Goal: Transaction & Acquisition: Purchase product/service

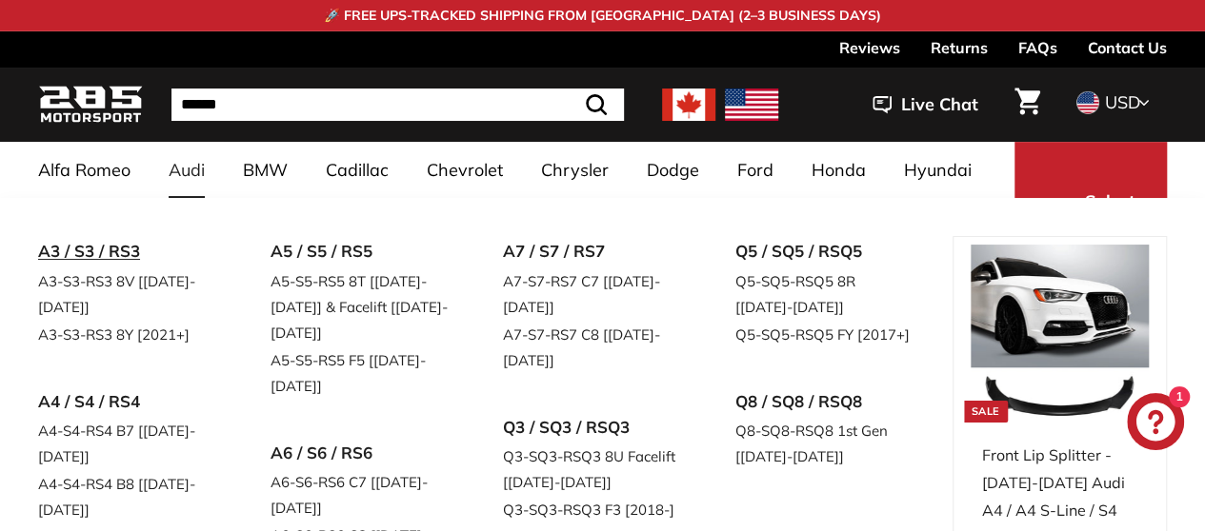
click at [92, 256] on link "A3 / S3 / RS3" at bounding box center [127, 251] width 179 height 31
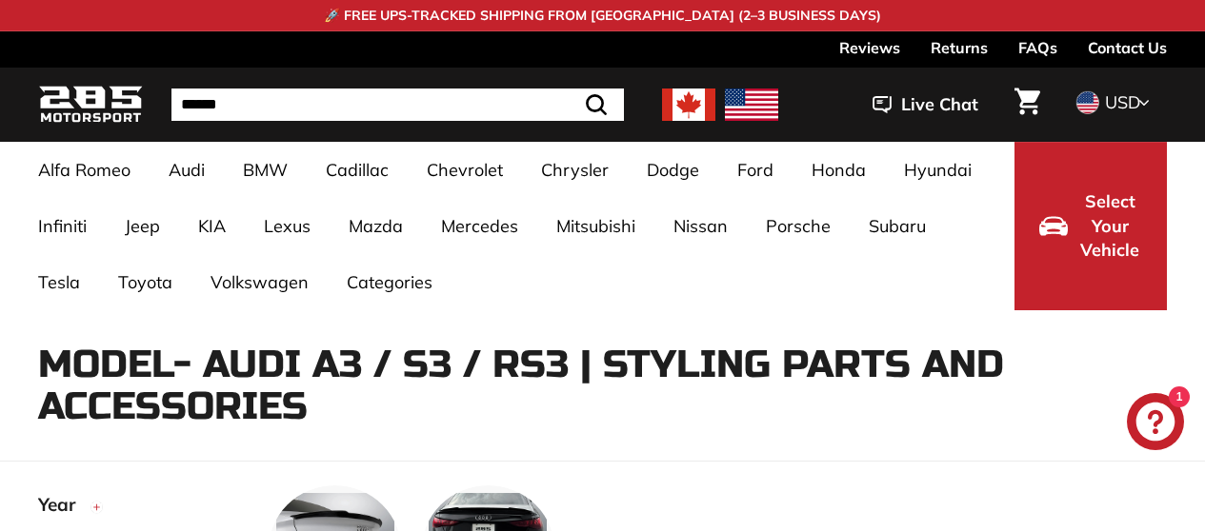
select select "**********"
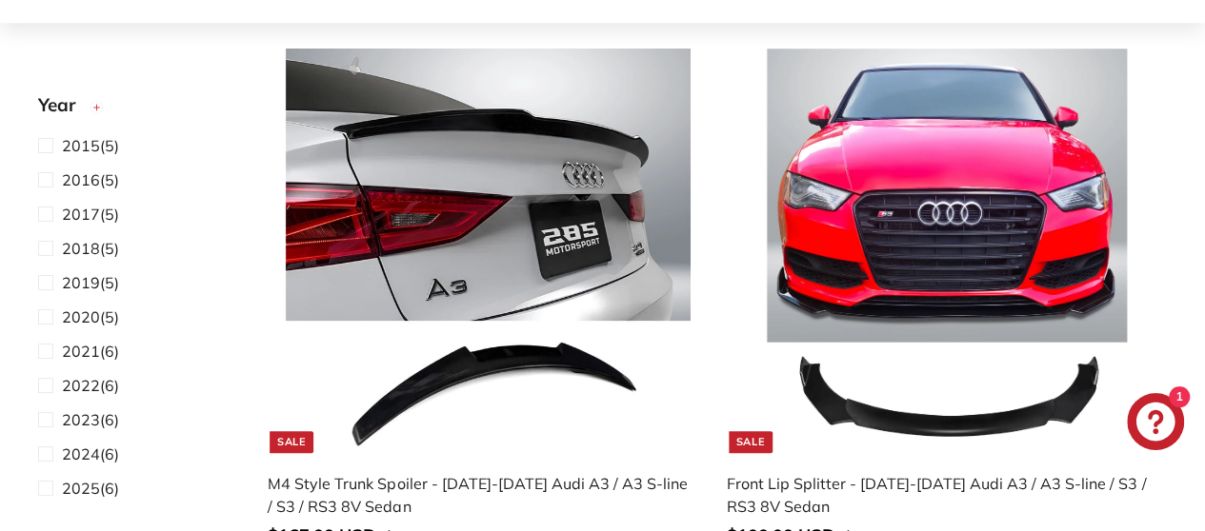
scroll to position [857, 0]
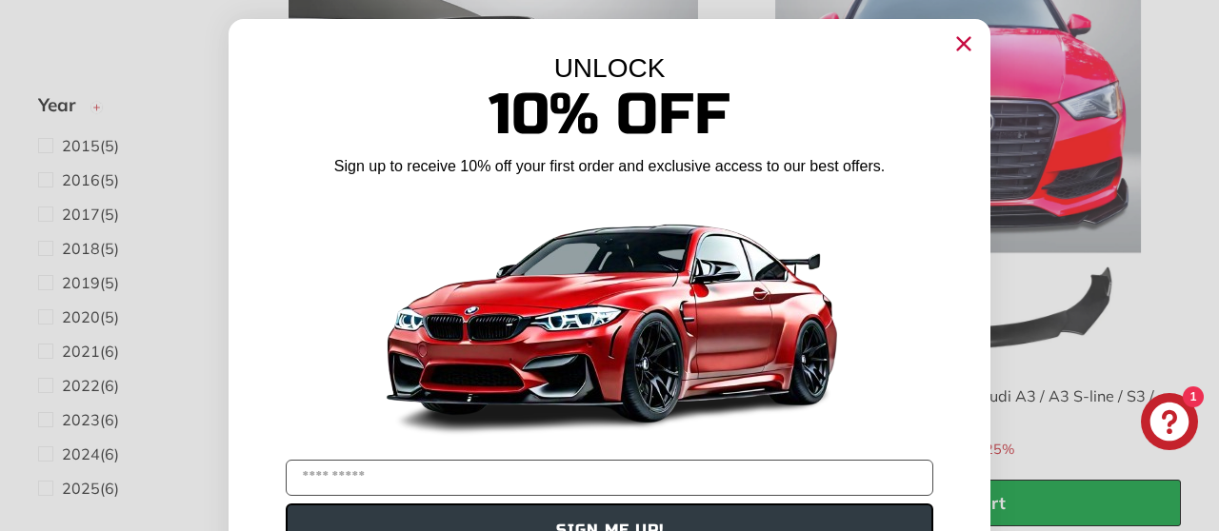
click at [958, 45] on icon "Close dialog" at bounding box center [964, 44] width 12 height 12
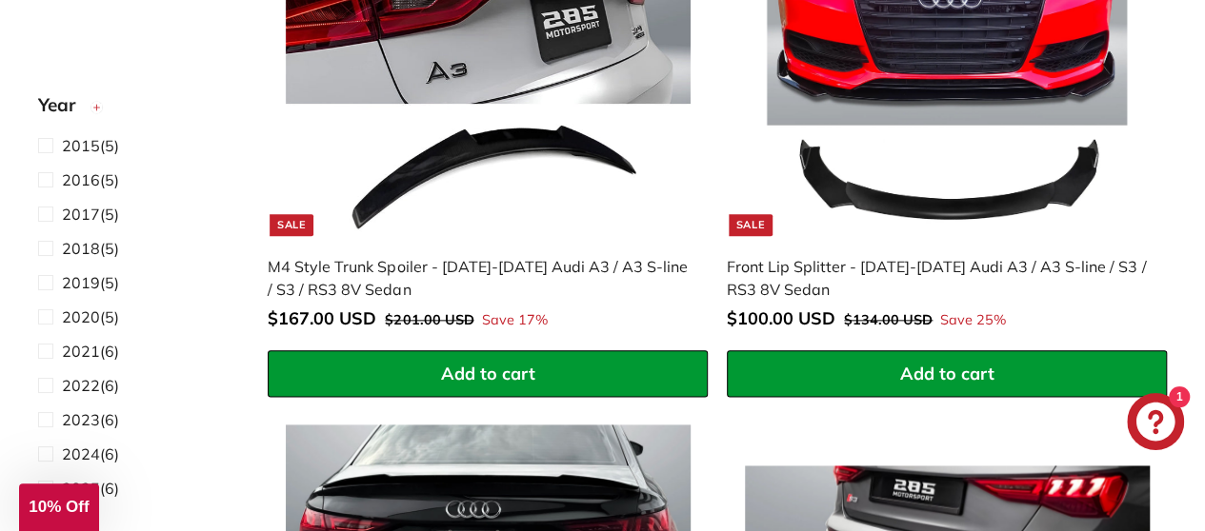
scroll to position [762, 0]
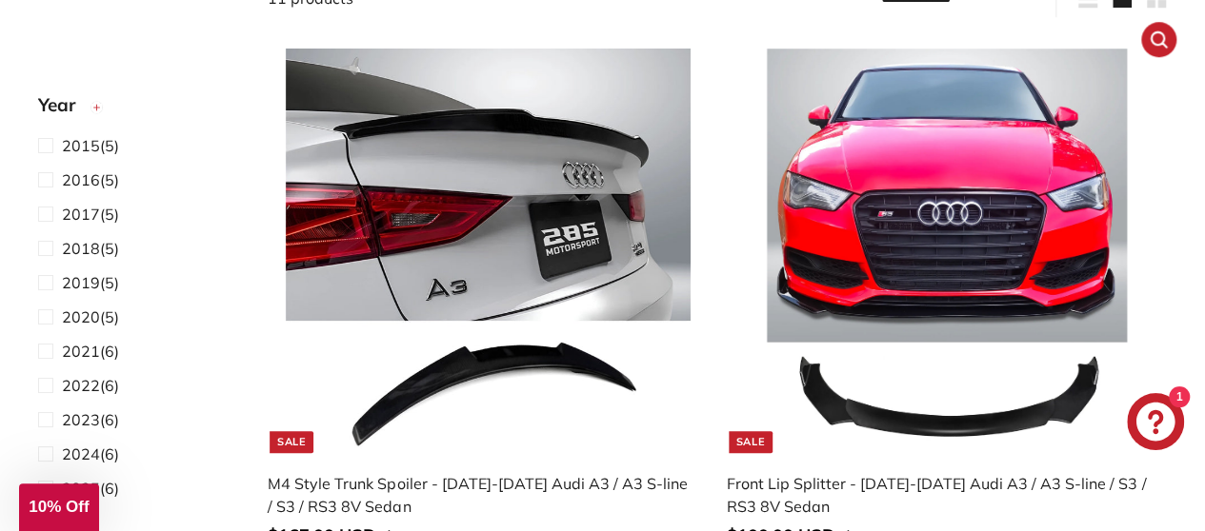
click at [947, 404] on img at bounding box center [947, 251] width 405 height 405
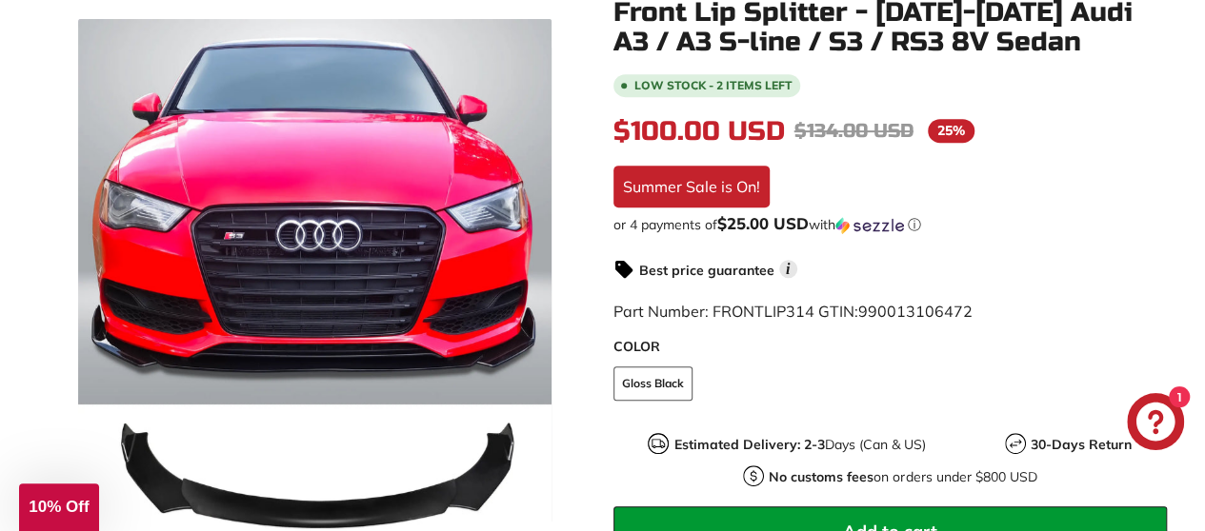
scroll to position [571, 0]
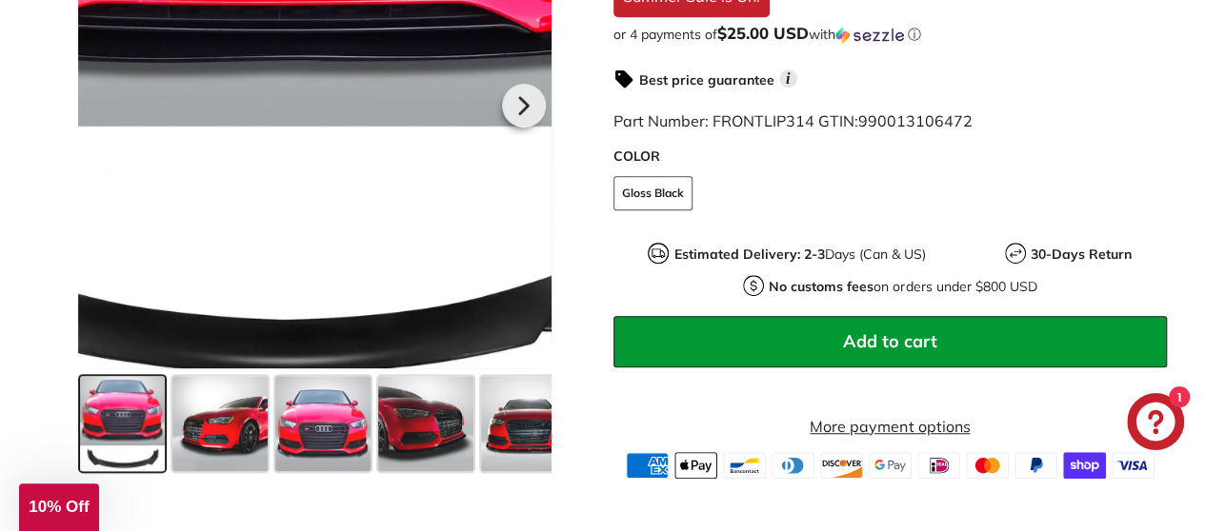
click at [354, 336] on div at bounding box center [314, 102] width 473 height 531
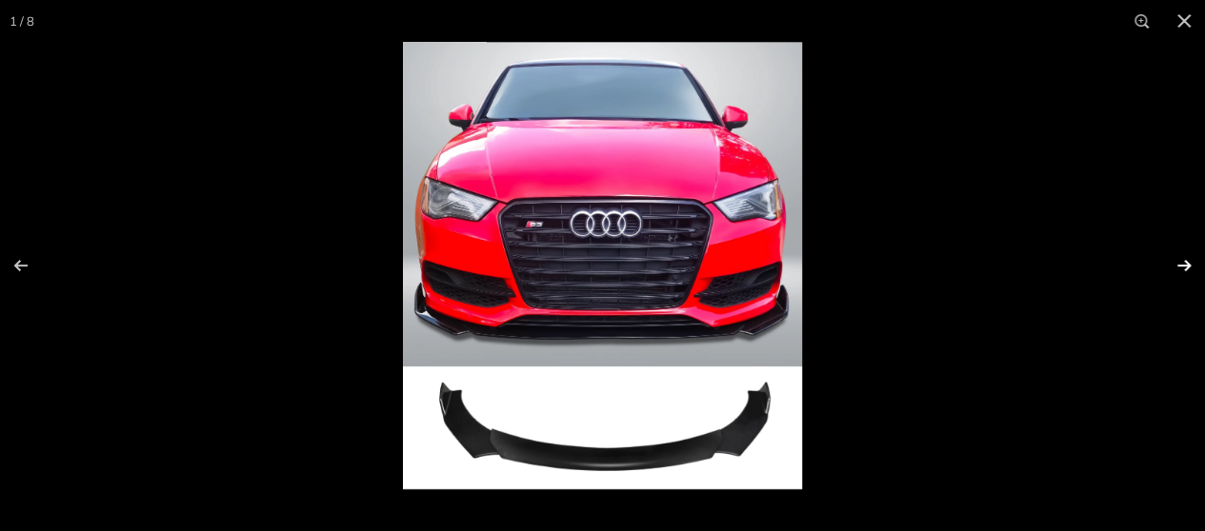
click at [1186, 261] on button at bounding box center [1171, 265] width 67 height 95
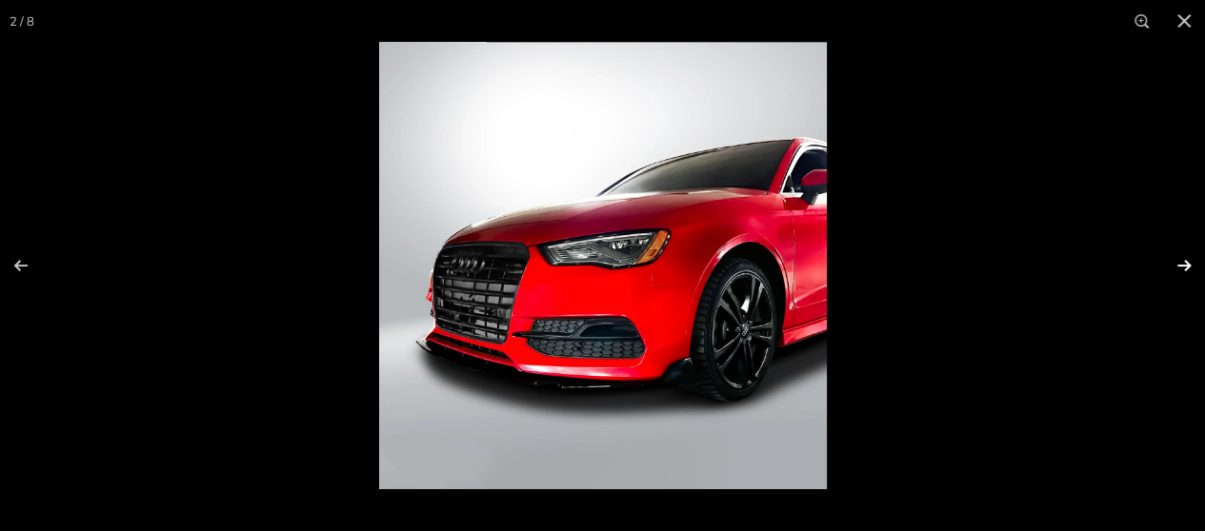
click at [1184, 262] on button at bounding box center [1171, 265] width 67 height 95
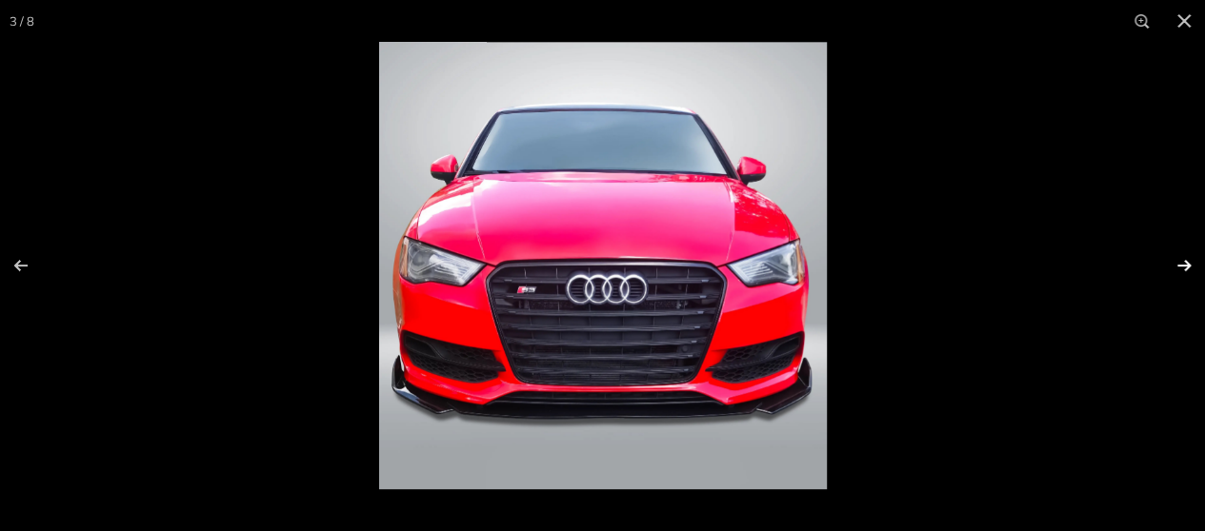
click at [1182, 263] on button at bounding box center [1171, 265] width 67 height 95
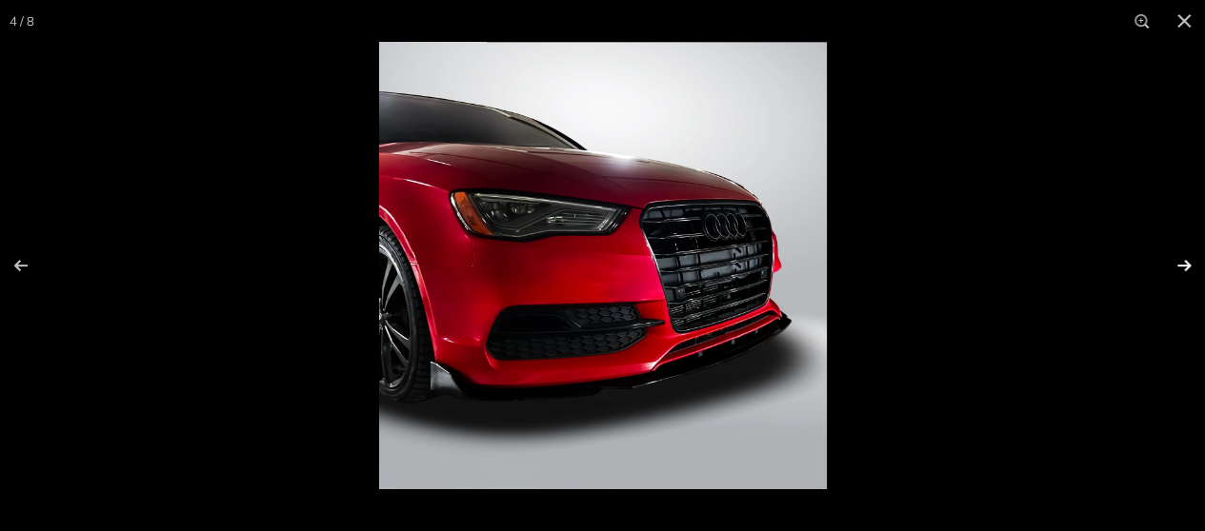
click at [1182, 263] on button at bounding box center [1171, 265] width 67 height 95
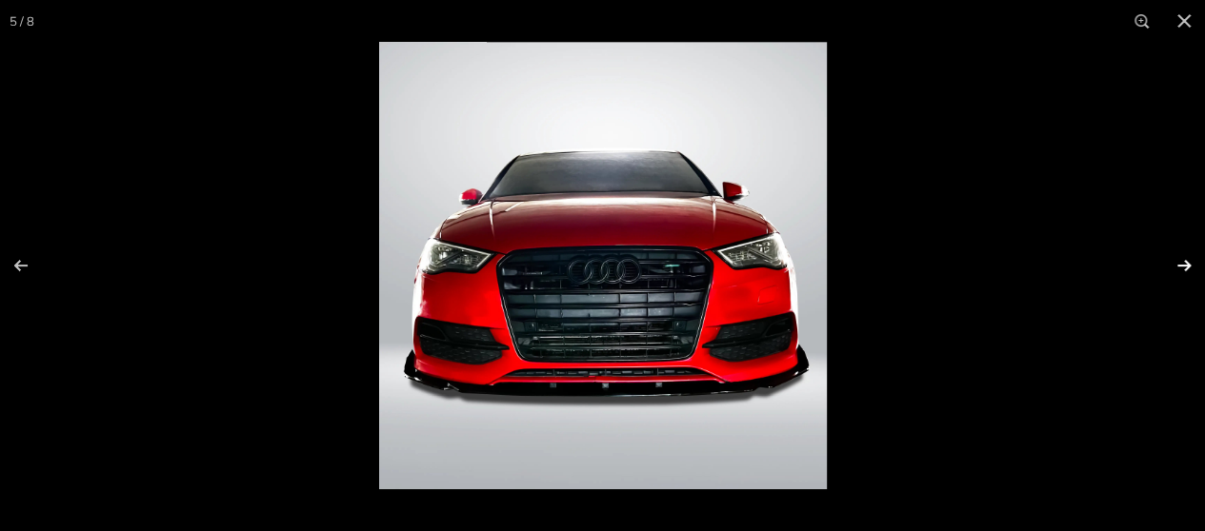
scroll to position [0, 213]
click at [1182, 263] on button at bounding box center [1171, 265] width 67 height 95
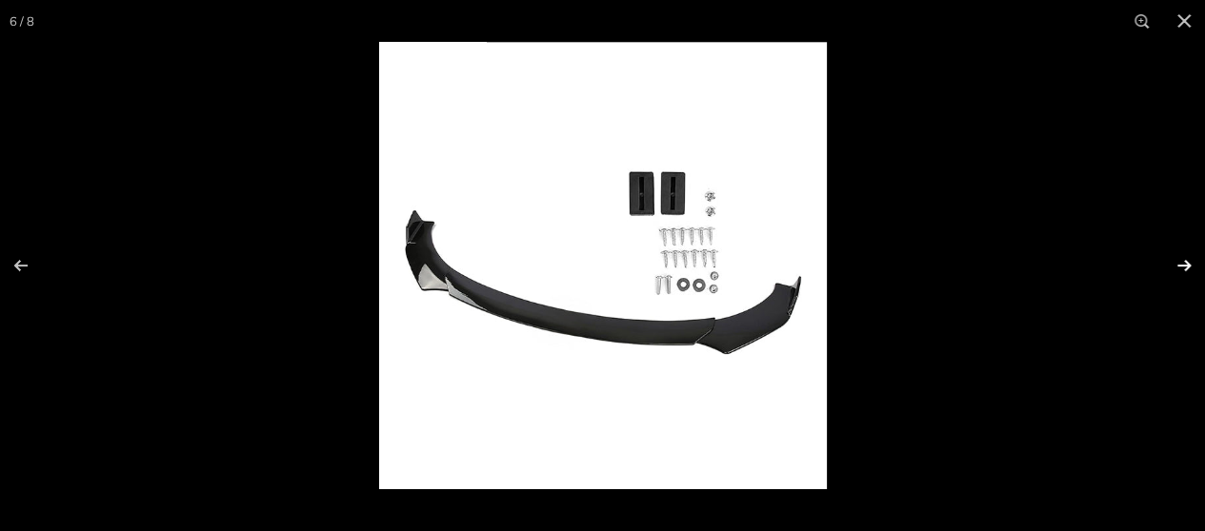
click at [1187, 269] on button at bounding box center [1171, 265] width 67 height 95
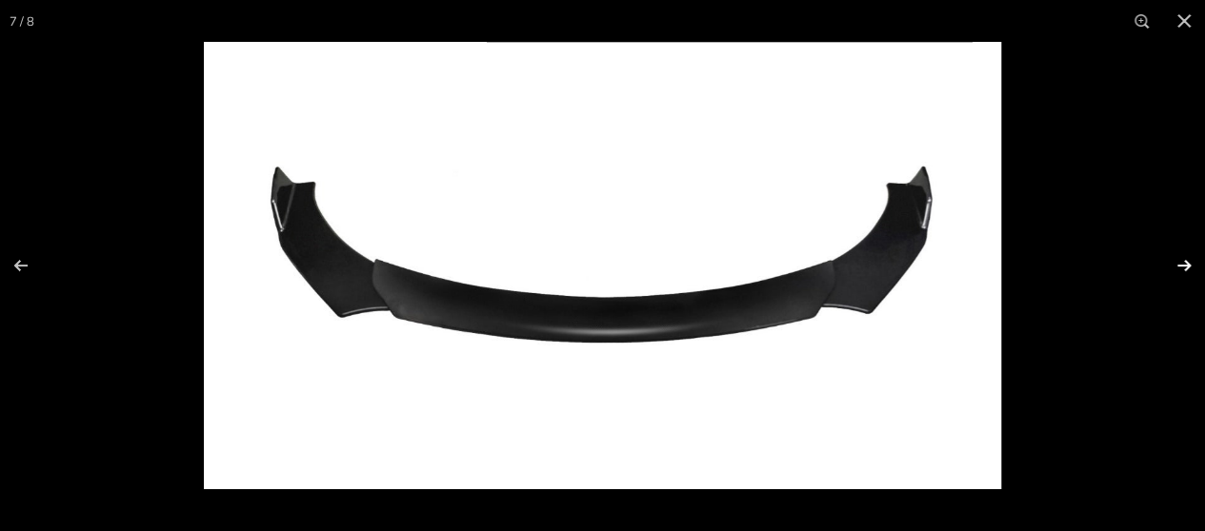
scroll to position [0, 385]
click at [532, 327] on img at bounding box center [602, 266] width 797 height 448
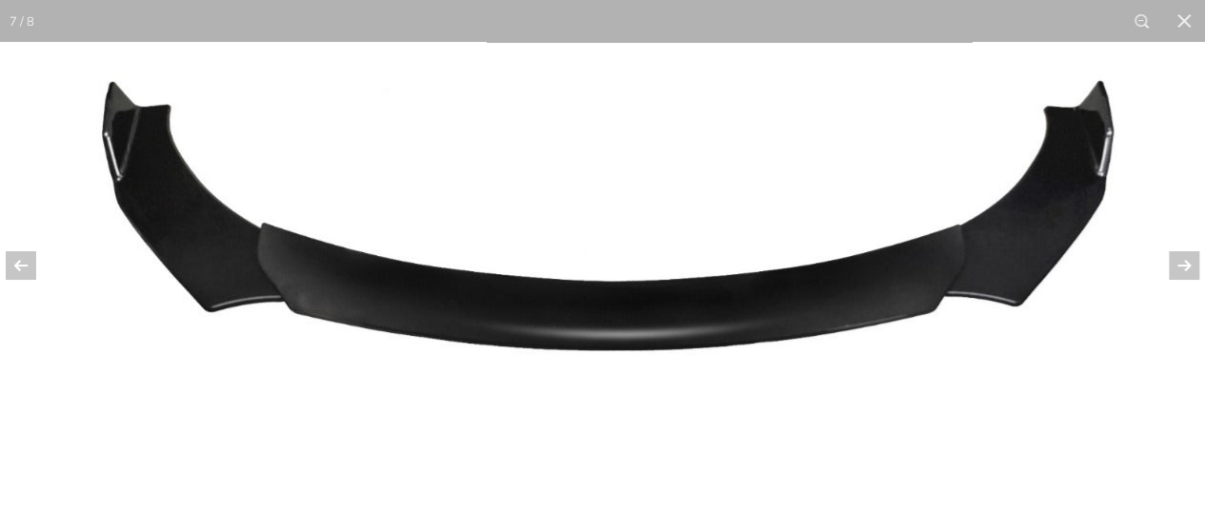
scroll to position [190, 0]
click at [1181, 20] on button at bounding box center [1184, 21] width 42 height 42
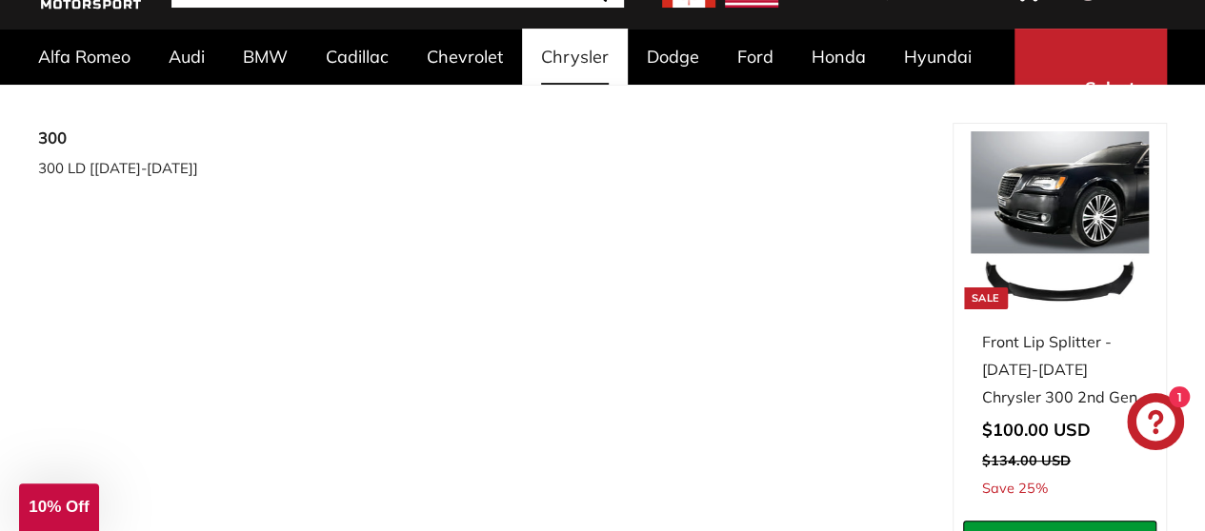
scroll to position [0, 0]
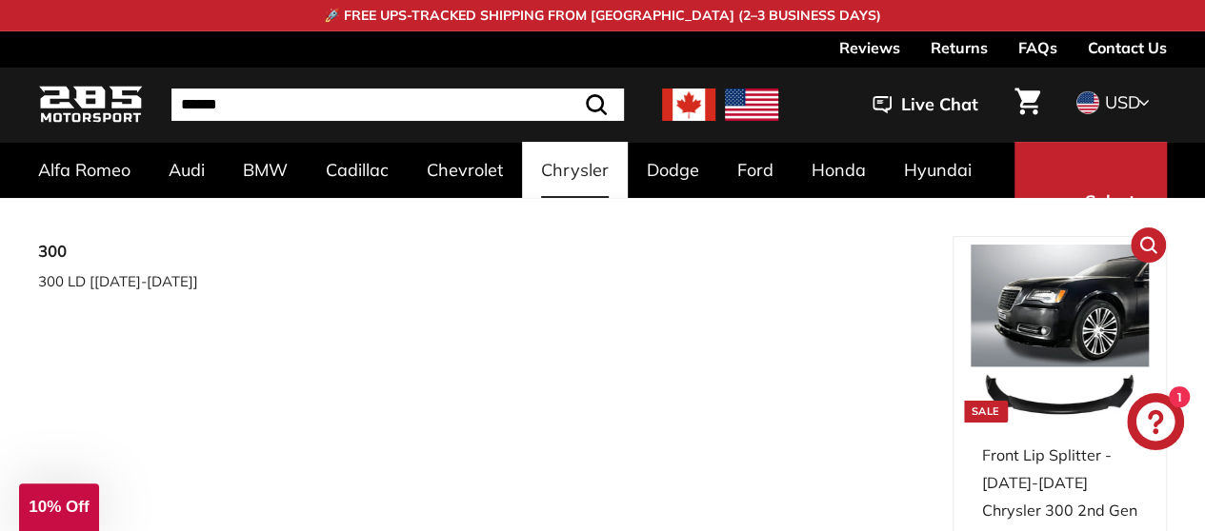
click at [1080, 399] on img at bounding box center [1060, 334] width 178 height 178
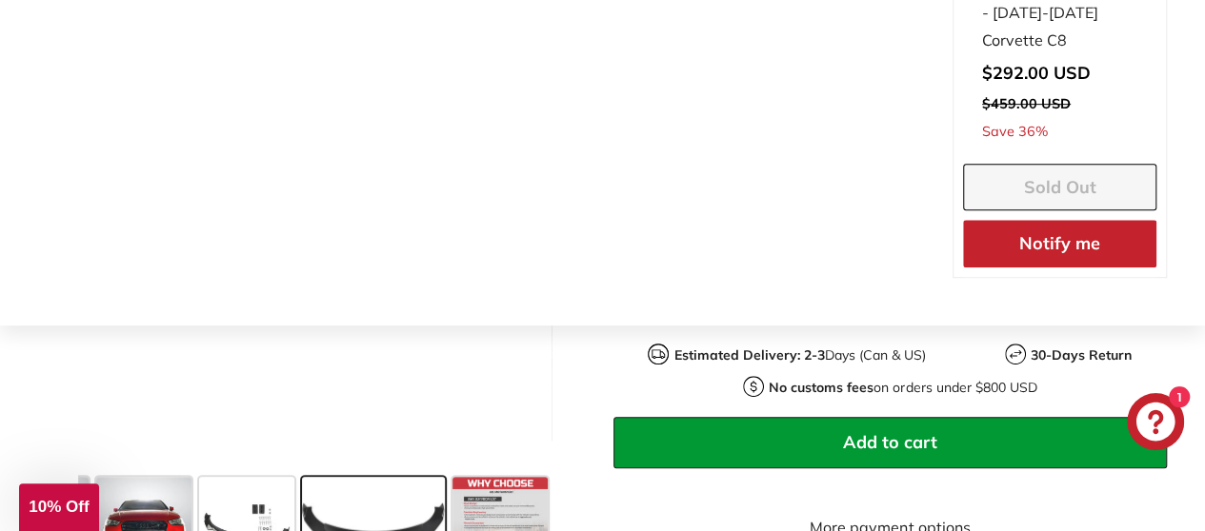
scroll to position [476, 0]
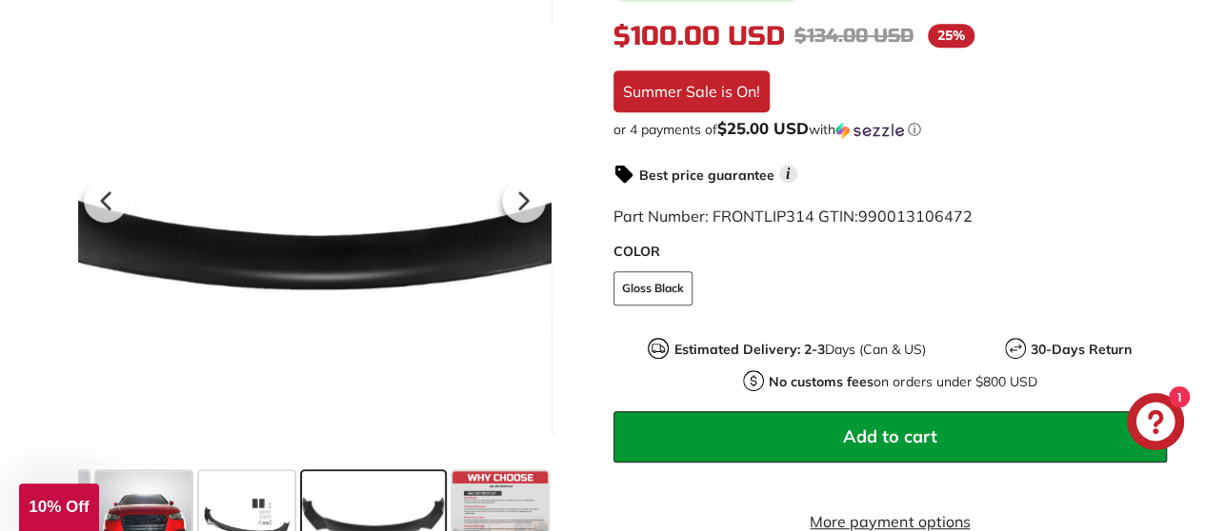
click at [318, 262] on div at bounding box center [314, 197] width 473 height 531
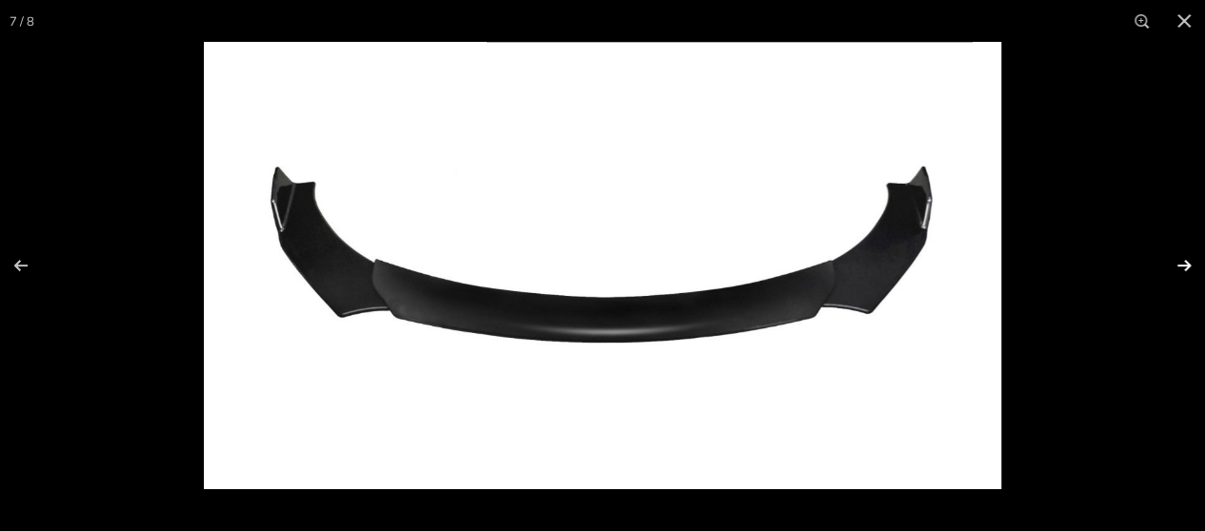
click at [1191, 260] on button at bounding box center [1171, 265] width 67 height 95
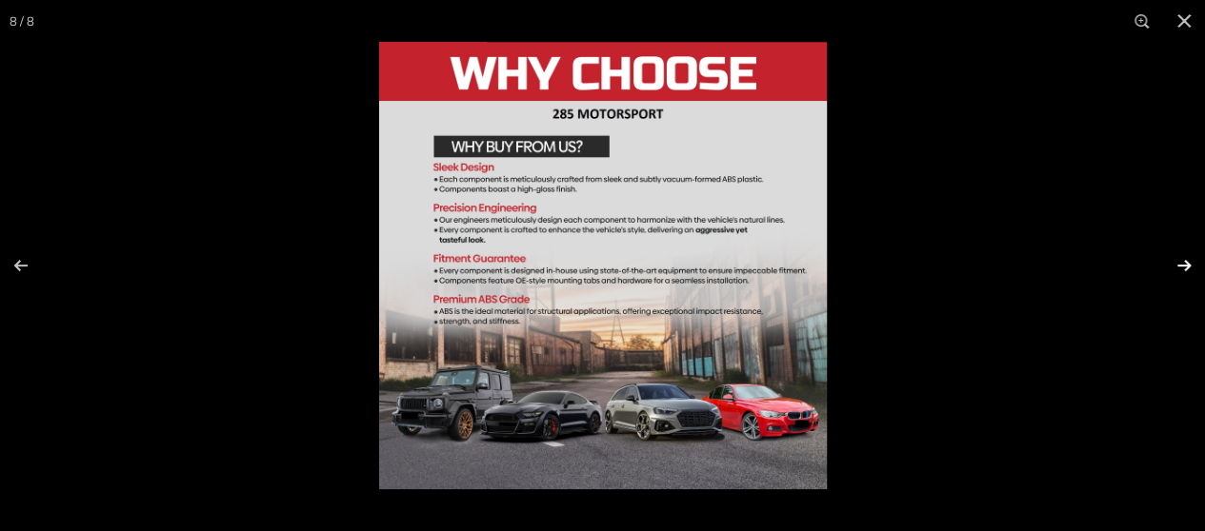
click at [1186, 264] on button at bounding box center [1171, 265] width 67 height 95
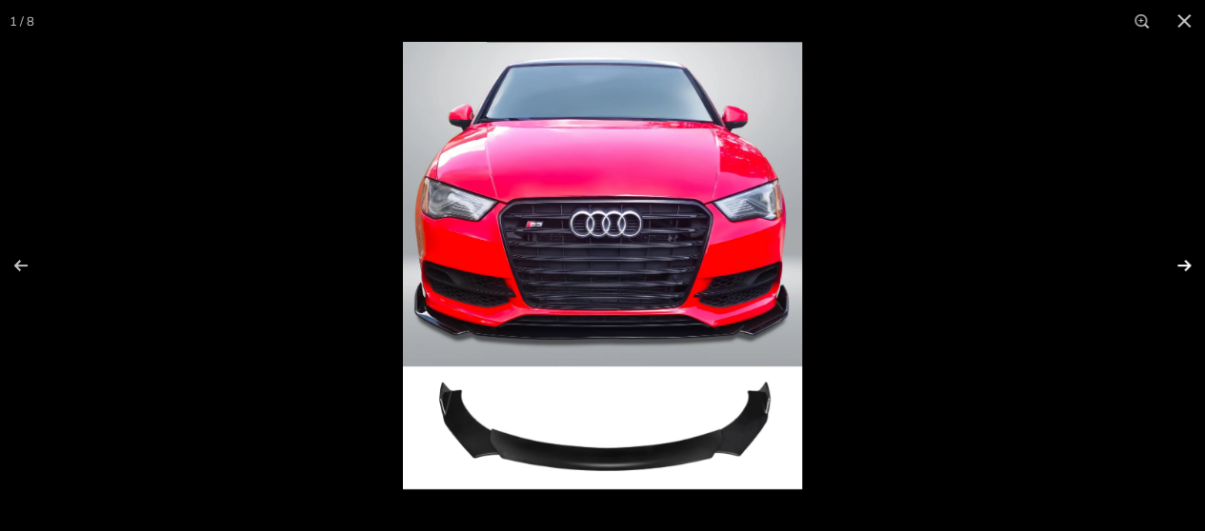
scroll to position [0, 0]
click at [1186, 264] on button at bounding box center [1171, 265] width 67 height 95
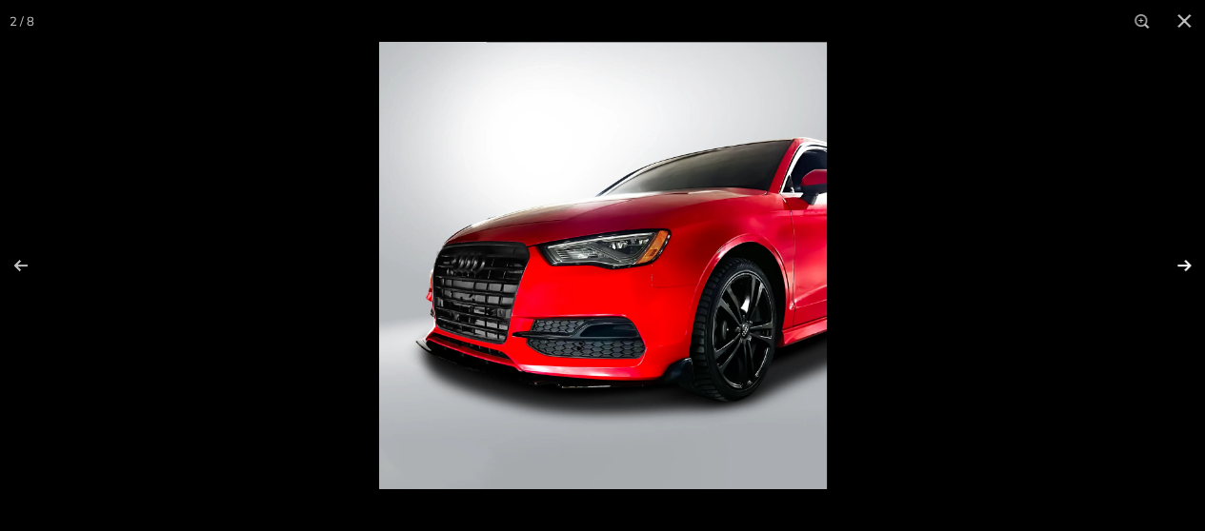
click at [1185, 265] on button at bounding box center [1171, 265] width 67 height 95
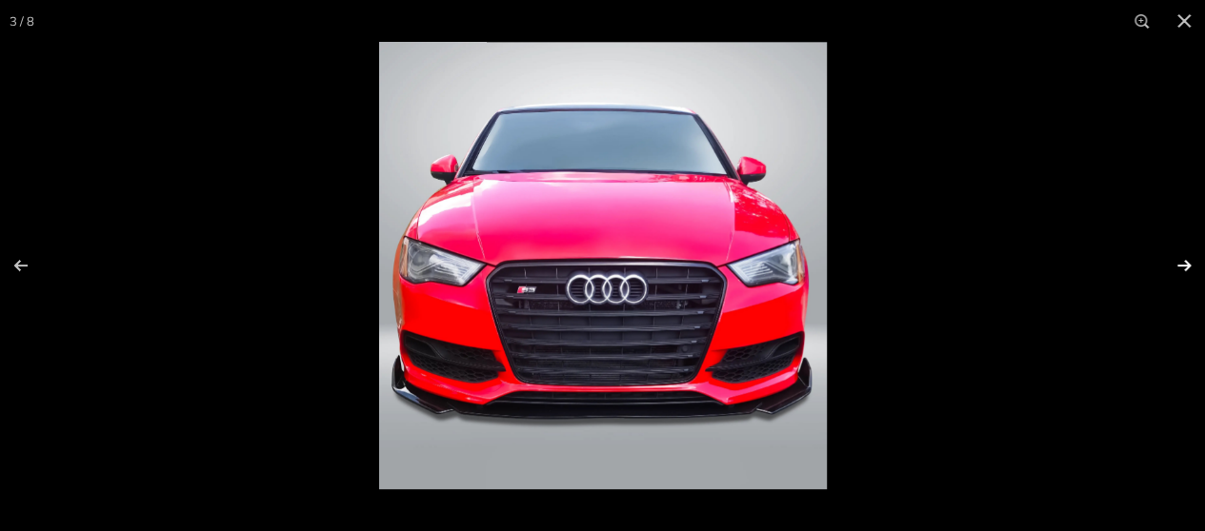
click at [1185, 265] on button at bounding box center [1171, 265] width 67 height 95
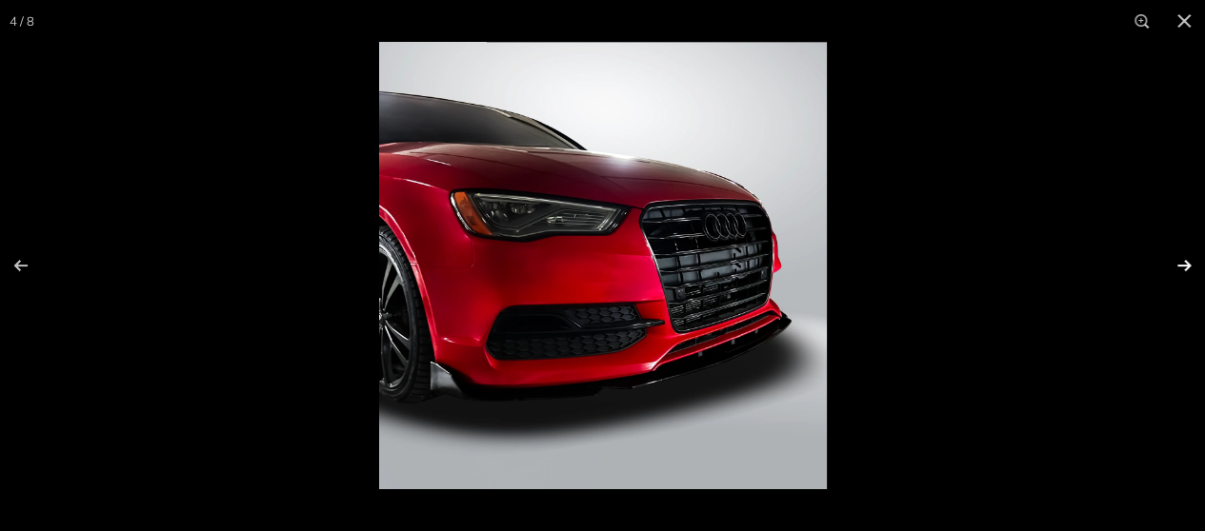
click at [1185, 265] on button at bounding box center [1171, 265] width 67 height 95
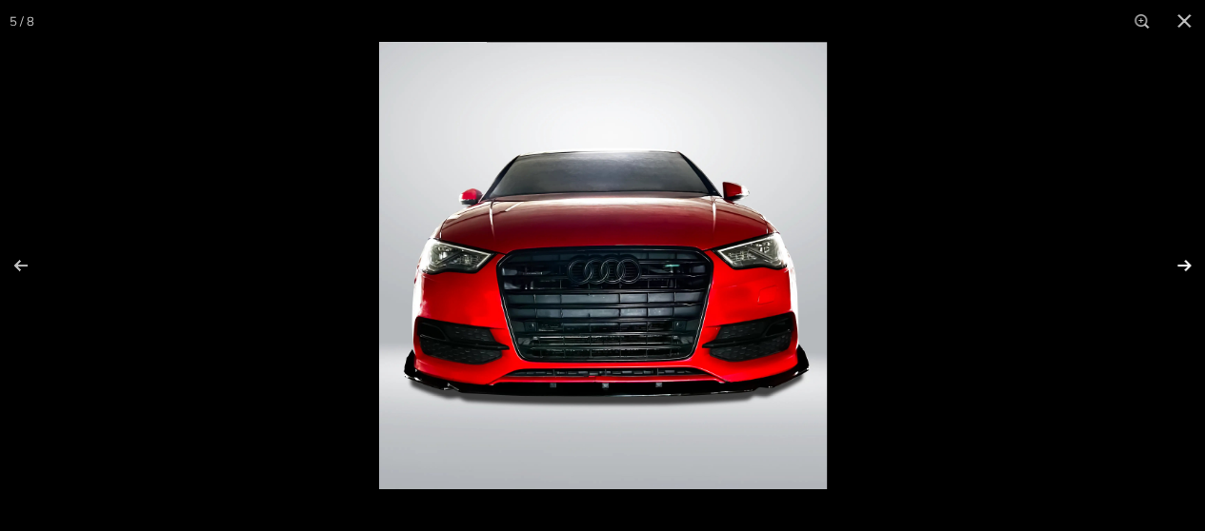
click at [1185, 265] on button at bounding box center [1171, 265] width 67 height 95
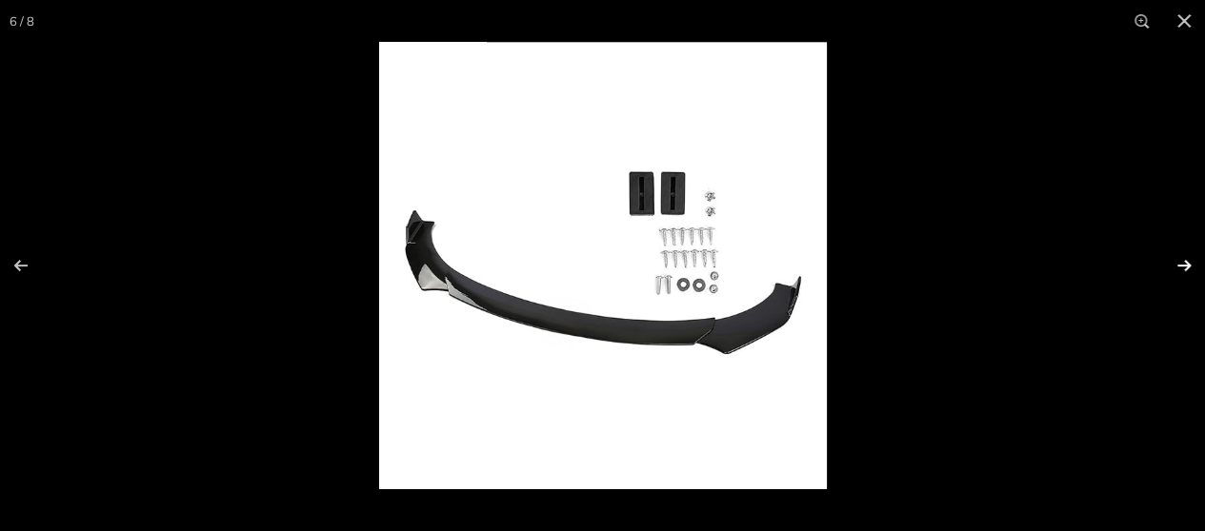
click at [1185, 265] on button at bounding box center [1171, 265] width 67 height 95
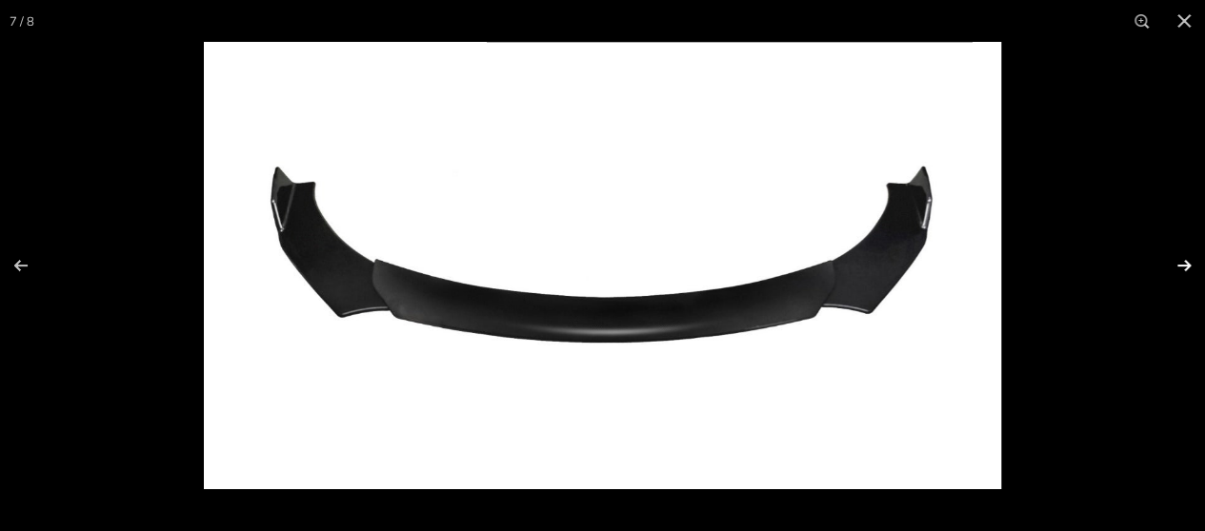
scroll to position [0, 385]
click at [1185, 265] on button at bounding box center [1171, 265] width 67 height 95
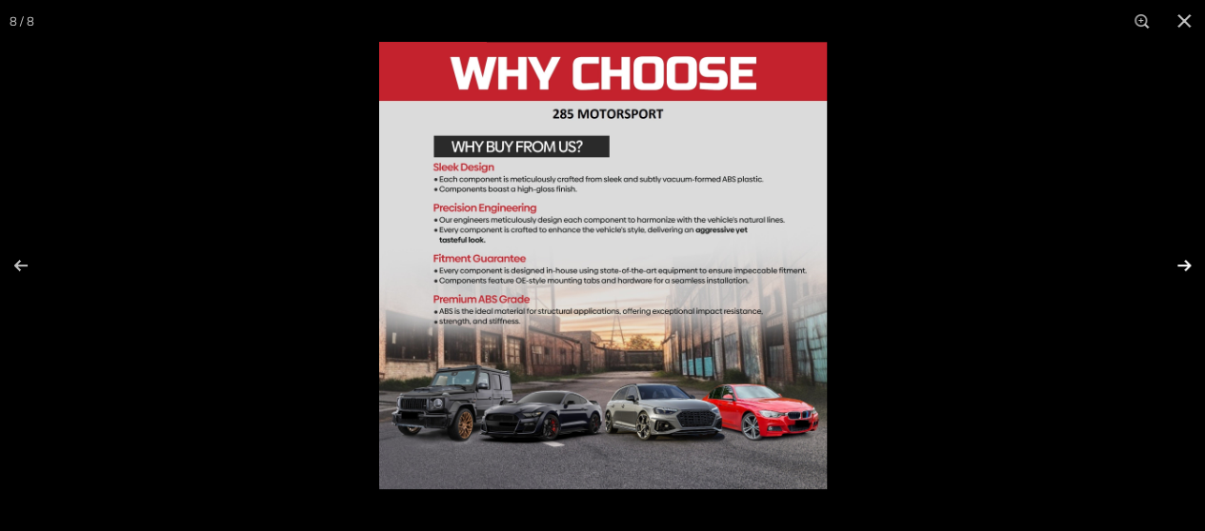
click at [1185, 265] on button at bounding box center [1171, 265] width 67 height 95
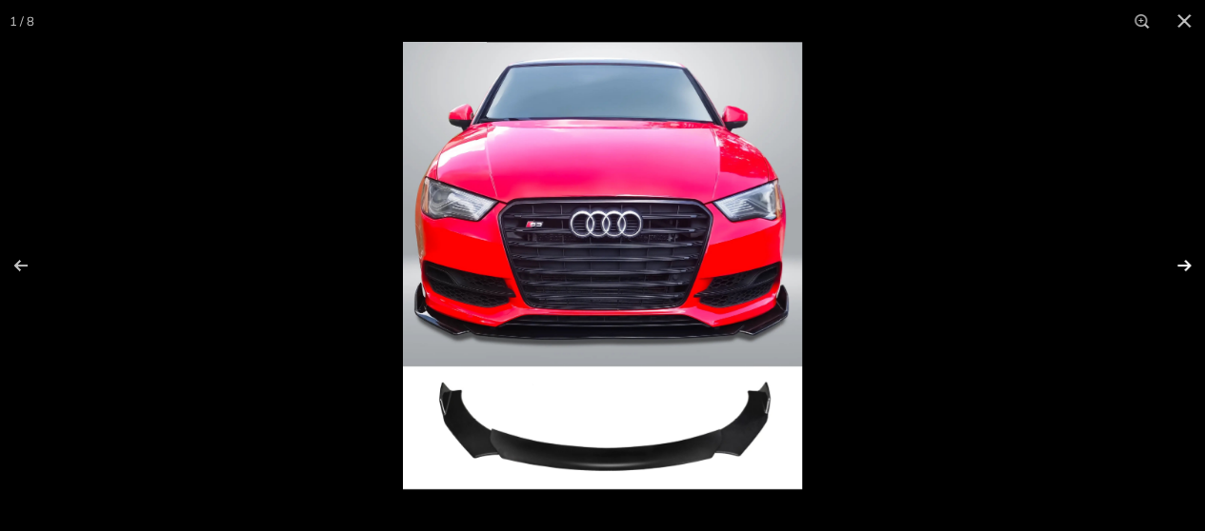
scroll to position [0, 0]
click at [1185, 265] on button at bounding box center [1171, 265] width 67 height 95
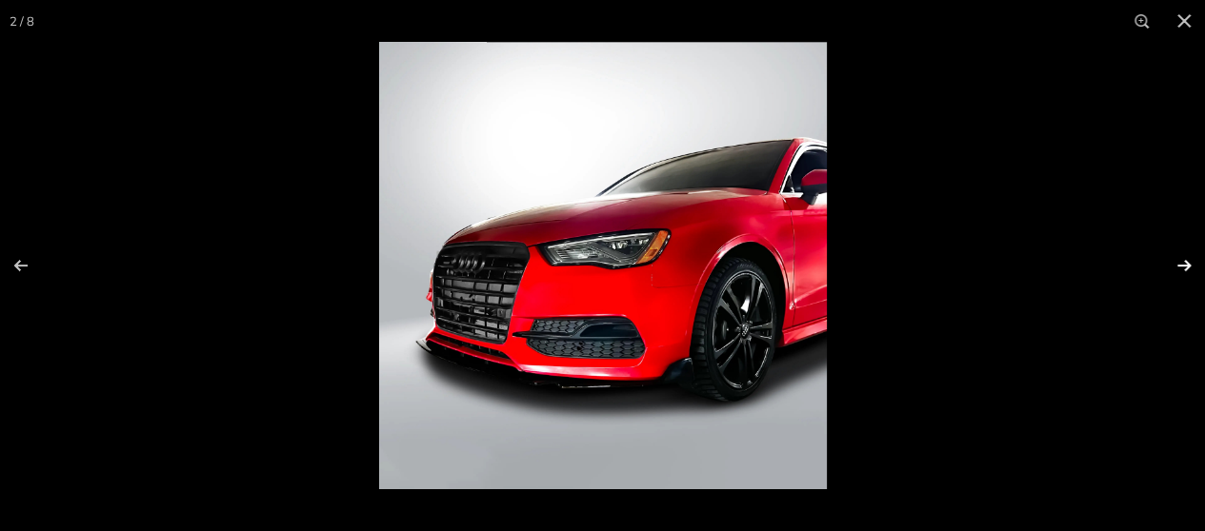
click at [1185, 265] on button at bounding box center [1171, 265] width 67 height 95
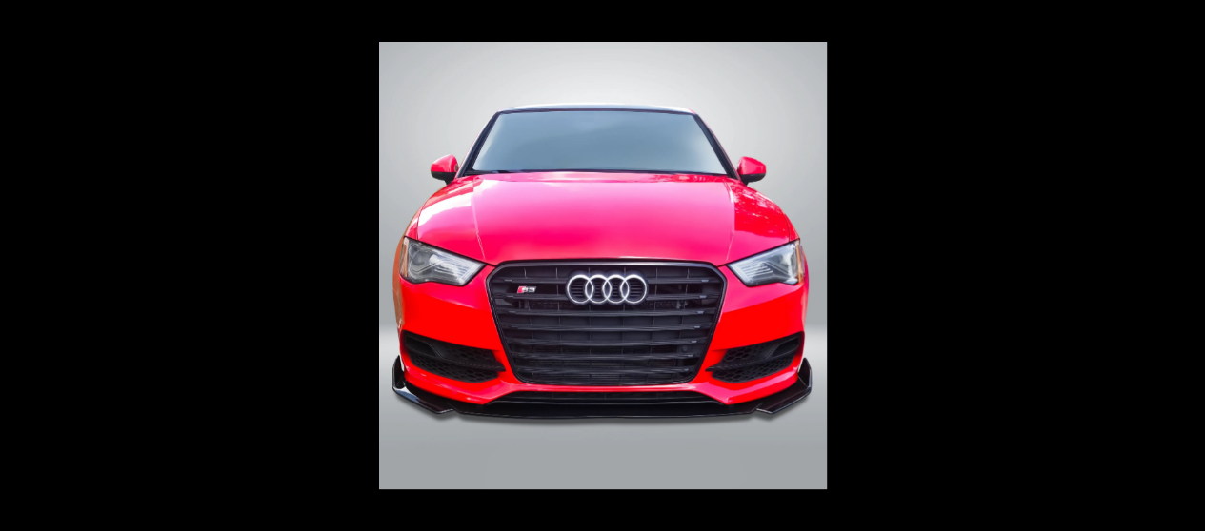
click at [1185, 265] on button at bounding box center [1171, 265] width 67 height 95
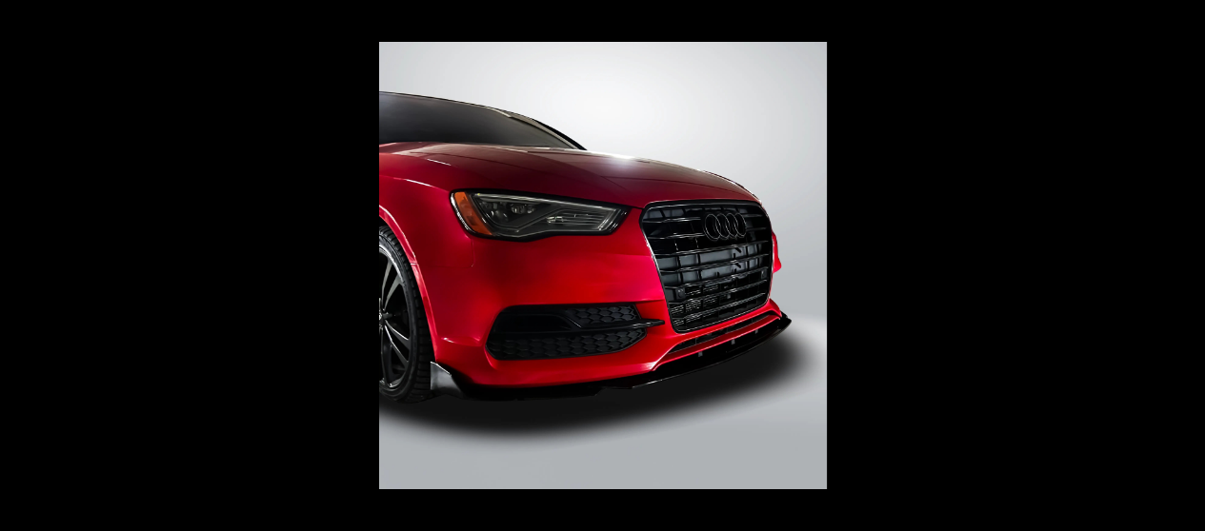
click at [1185, 265] on button at bounding box center [1171, 265] width 67 height 95
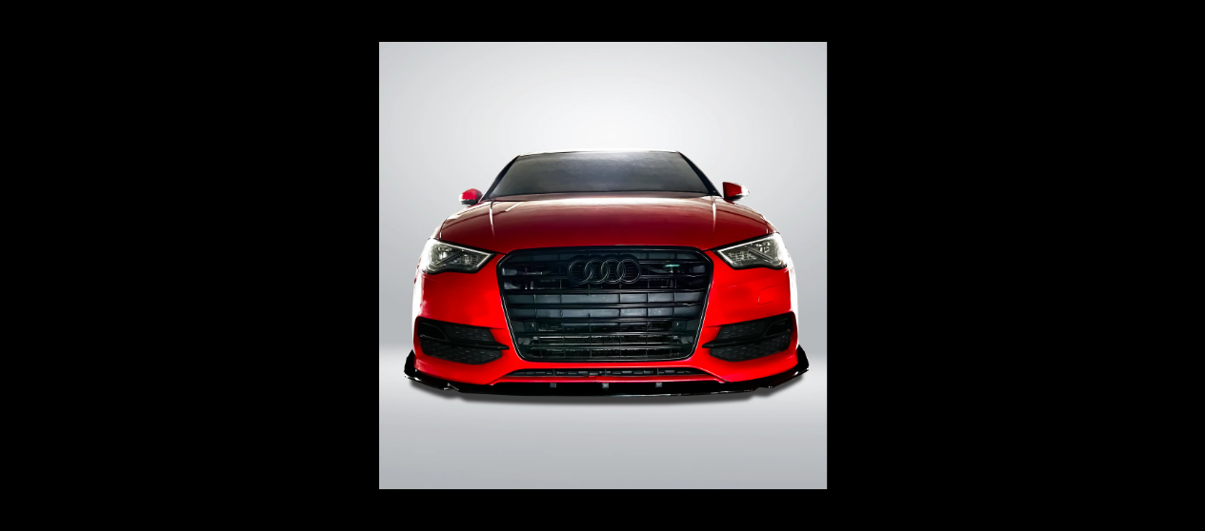
scroll to position [0, 213]
click at [1185, 265] on button at bounding box center [1171, 265] width 67 height 95
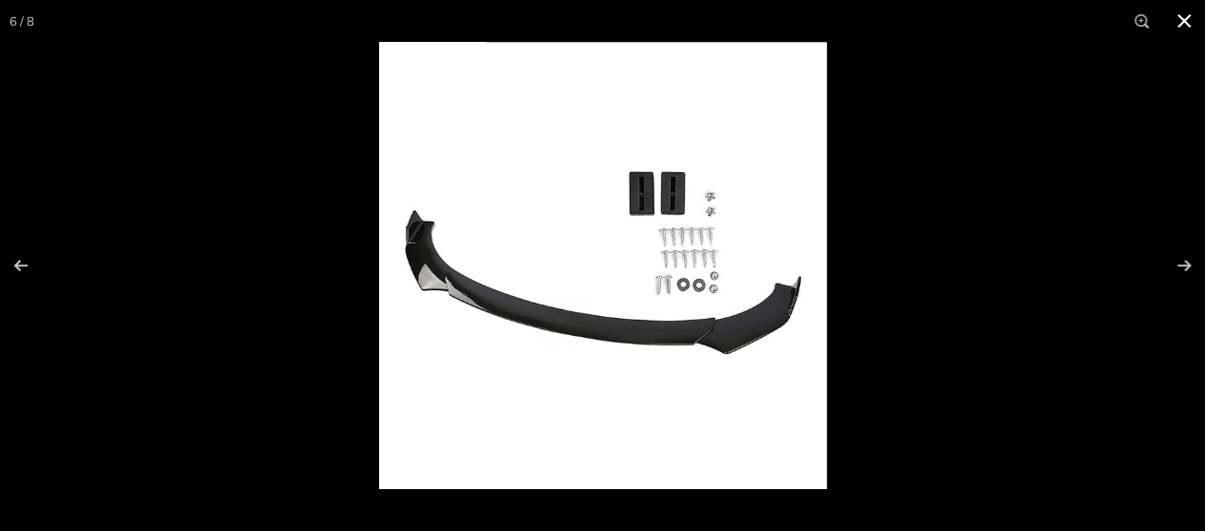
click at [1191, 12] on button at bounding box center [1184, 21] width 42 height 42
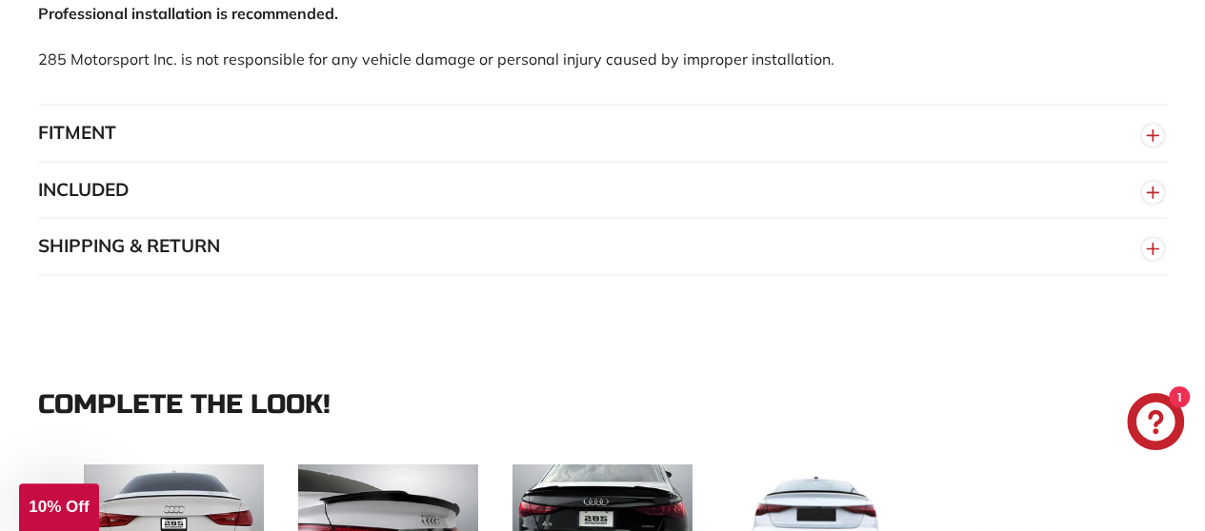
scroll to position [1429, 0]
